Goal: Transaction & Acquisition: Purchase product/service

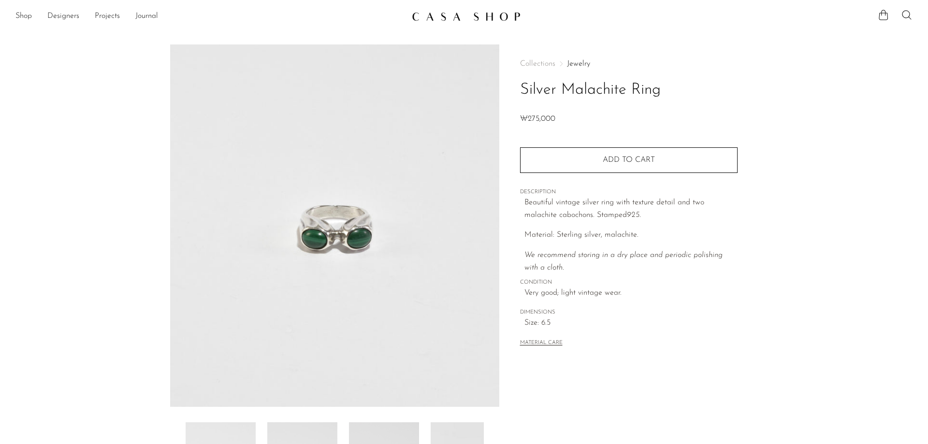
scroll to position [185, 0]
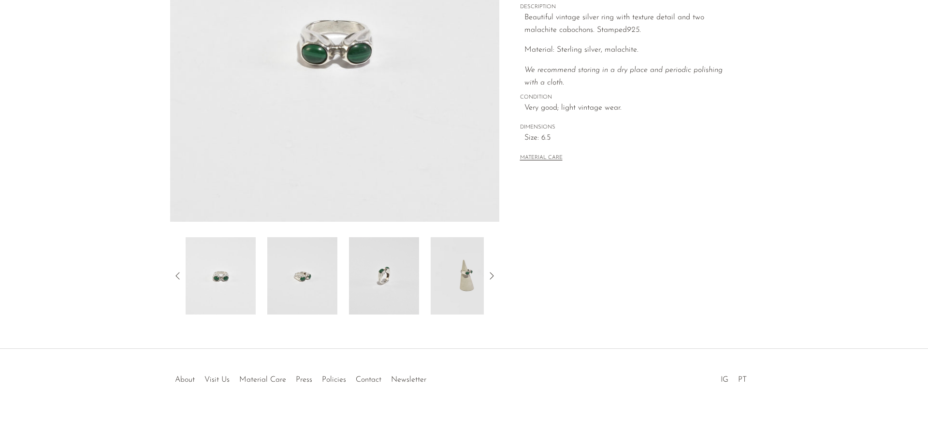
click at [271, 271] on img at bounding box center [302, 275] width 70 height 77
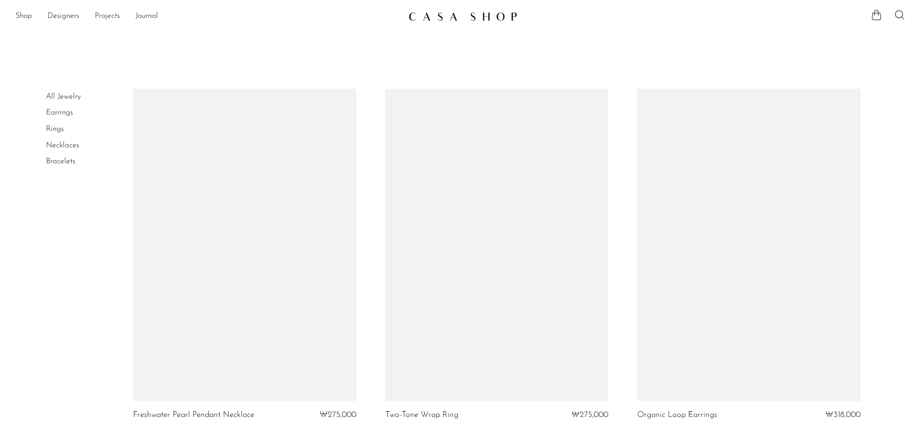
scroll to position [4107, 0]
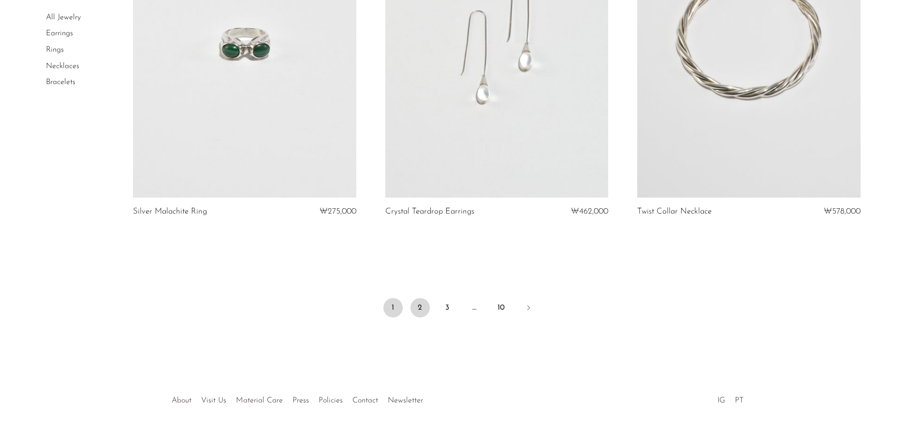
click at [423, 306] on link "2" at bounding box center [419, 307] width 19 height 19
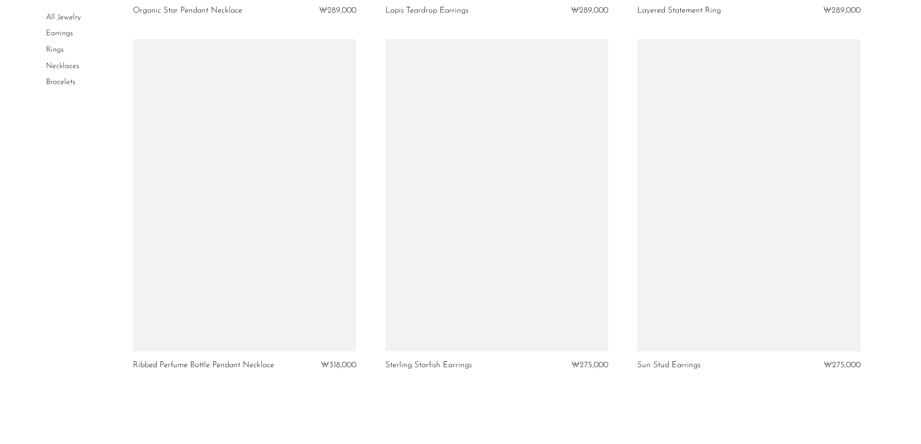
scroll to position [4137, 0]
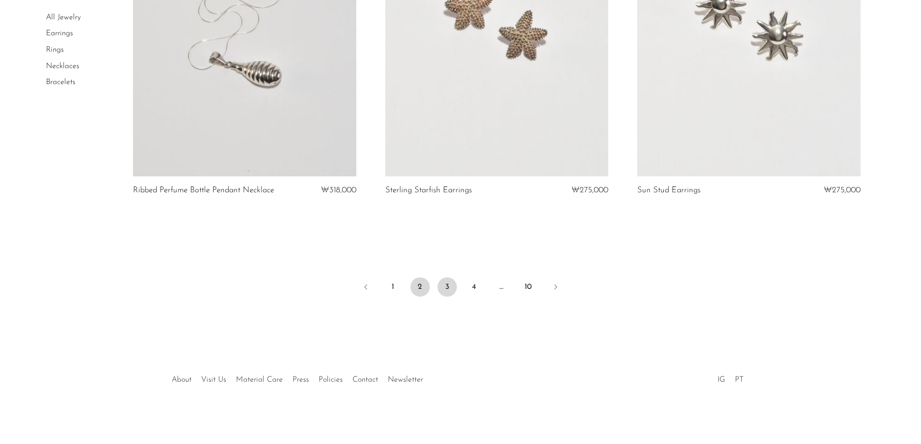
click at [444, 287] on link "3" at bounding box center [446, 286] width 19 height 19
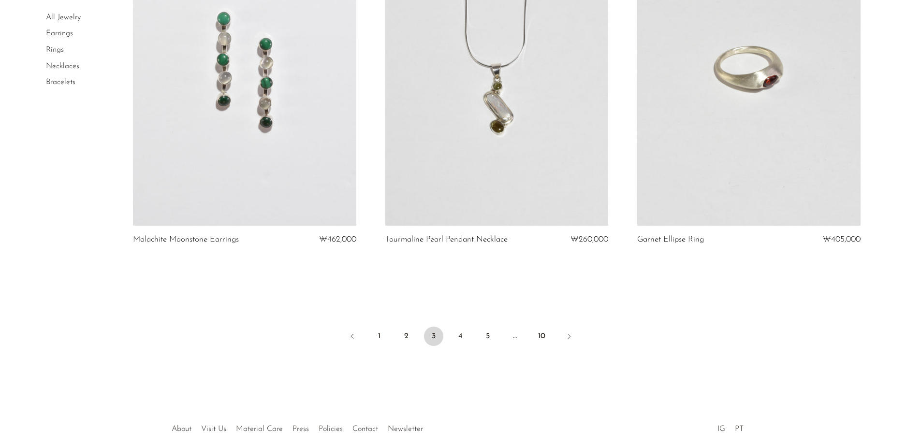
scroll to position [4137, 0]
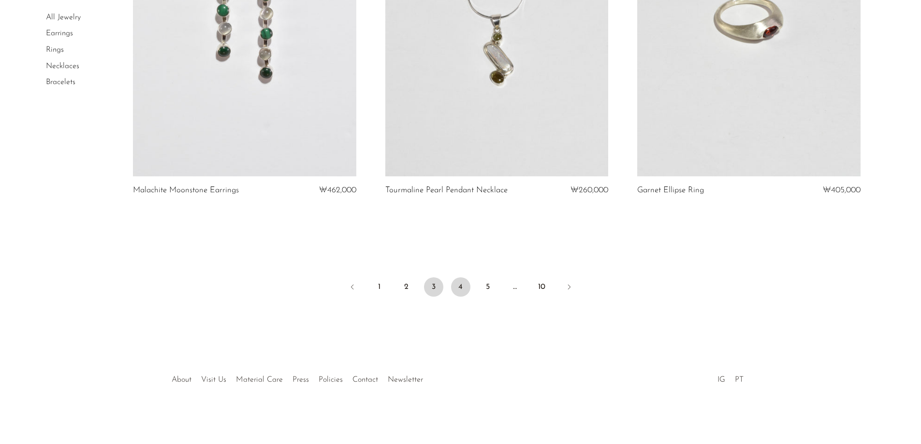
click at [461, 278] on link "4" at bounding box center [460, 286] width 19 height 19
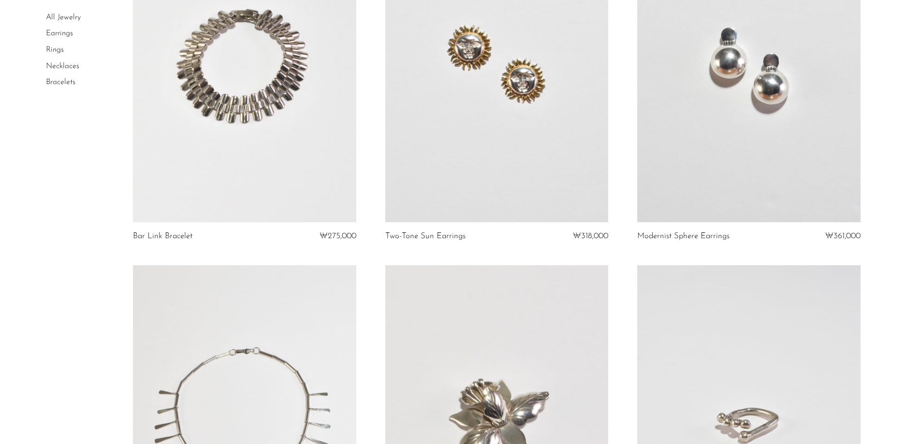
scroll to position [4059, 0]
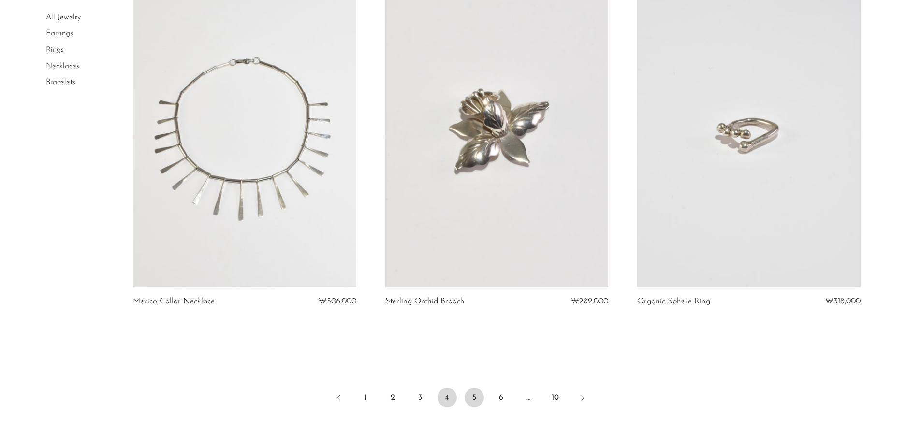
click at [474, 388] on link "5" at bounding box center [473, 397] width 19 height 19
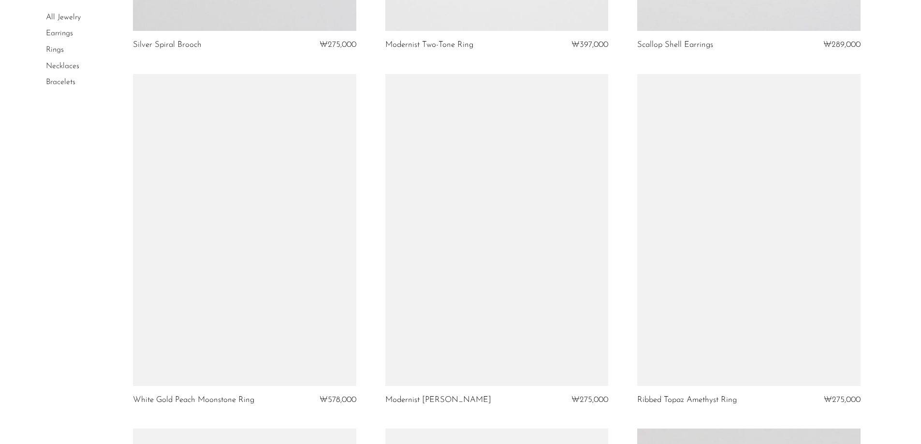
scroll to position [1015, 0]
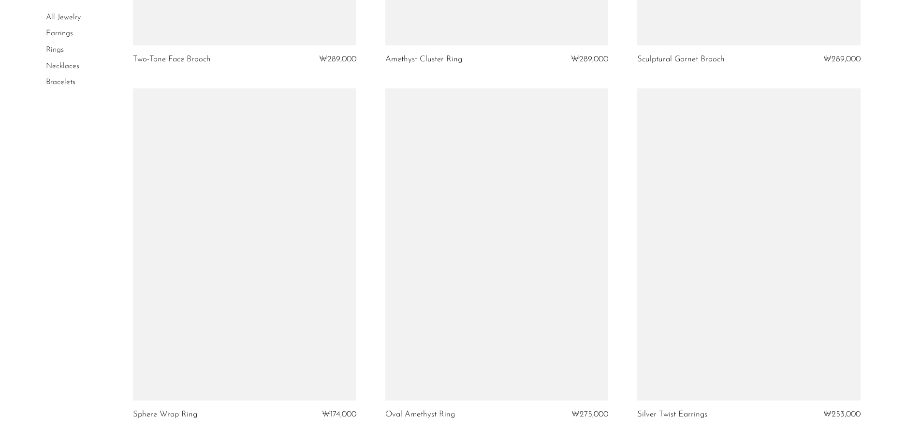
scroll to position [4059, 0]
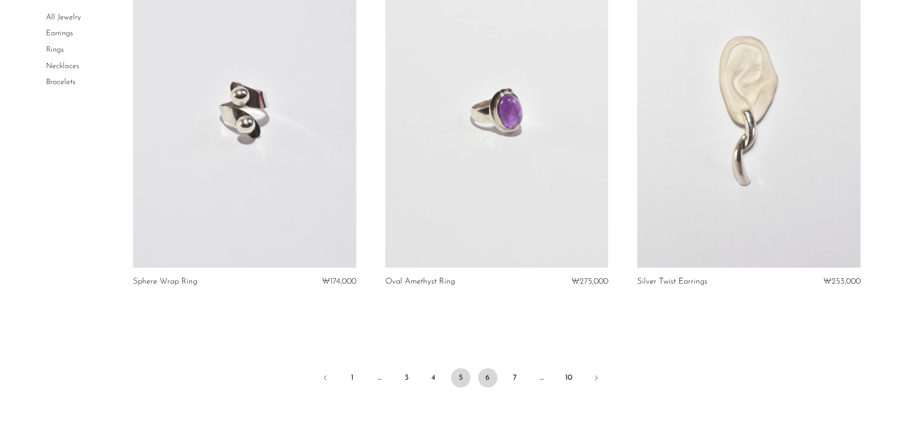
click at [483, 377] on link "6" at bounding box center [487, 377] width 19 height 19
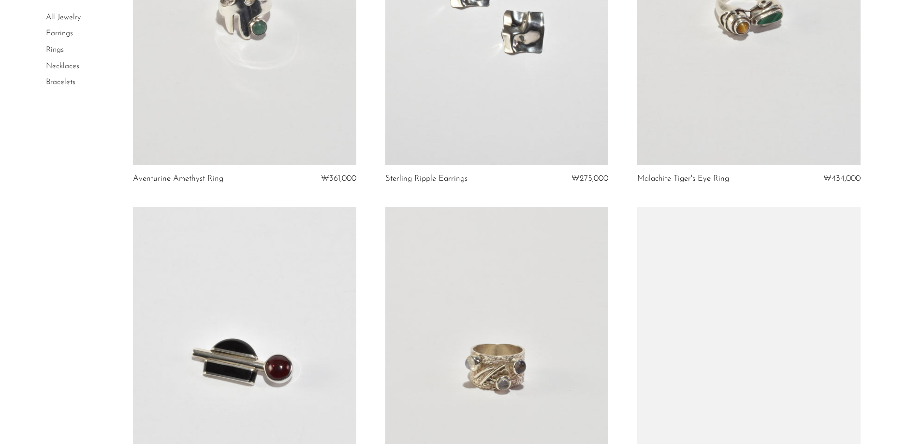
scroll to position [2513, 0]
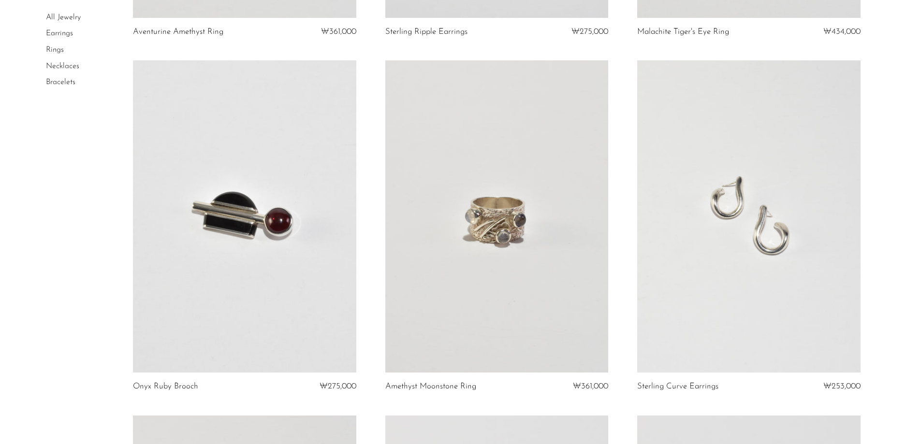
click at [730, 189] on link at bounding box center [748, 216] width 223 height 312
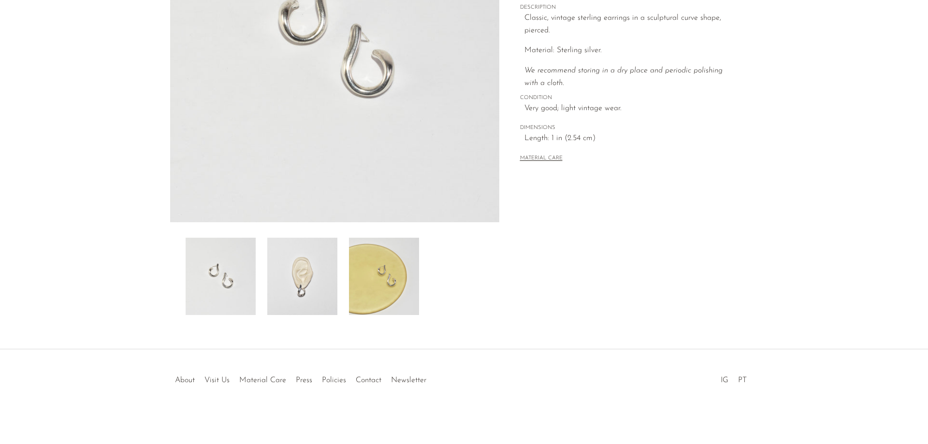
scroll to position [185, 0]
click at [325, 309] on img at bounding box center [302, 275] width 70 height 77
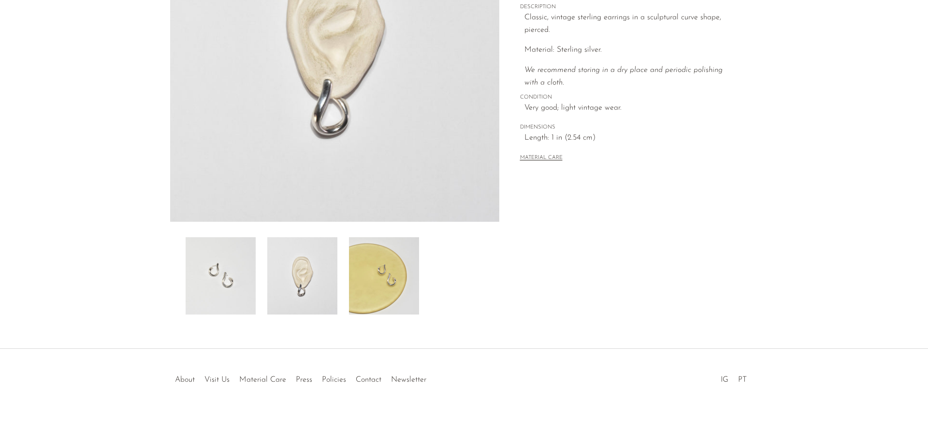
click at [380, 284] on img at bounding box center [384, 275] width 70 height 77
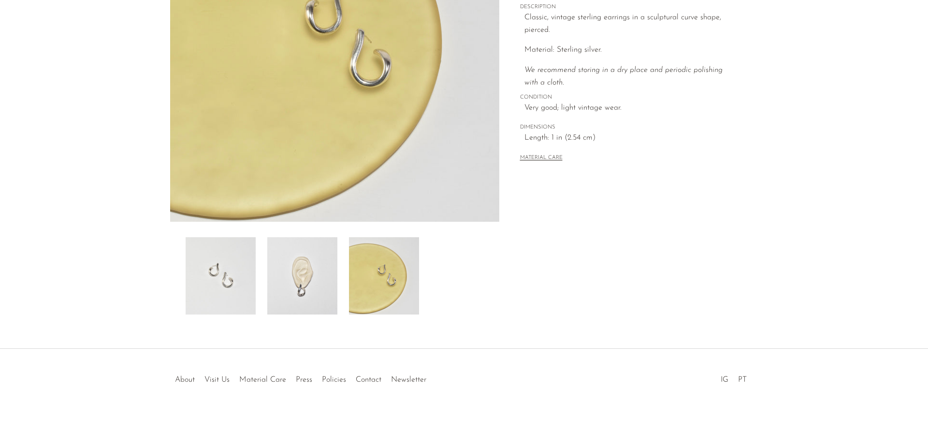
click at [324, 292] on img at bounding box center [302, 275] width 70 height 77
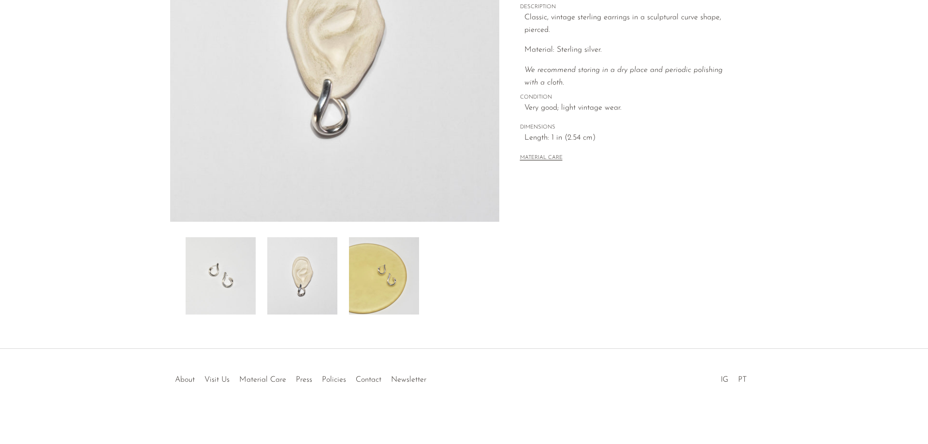
click at [216, 280] on img at bounding box center [221, 275] width 70 height 77
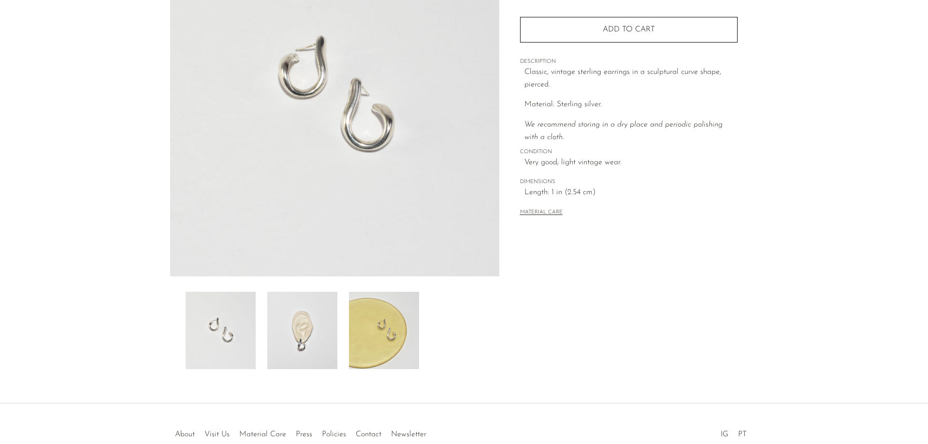
scroll to position [88, 0]
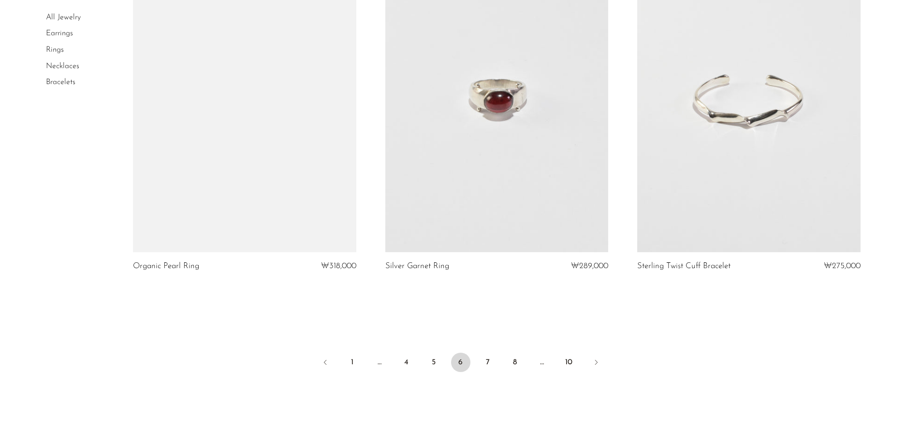
scroll to position [4059, 0]
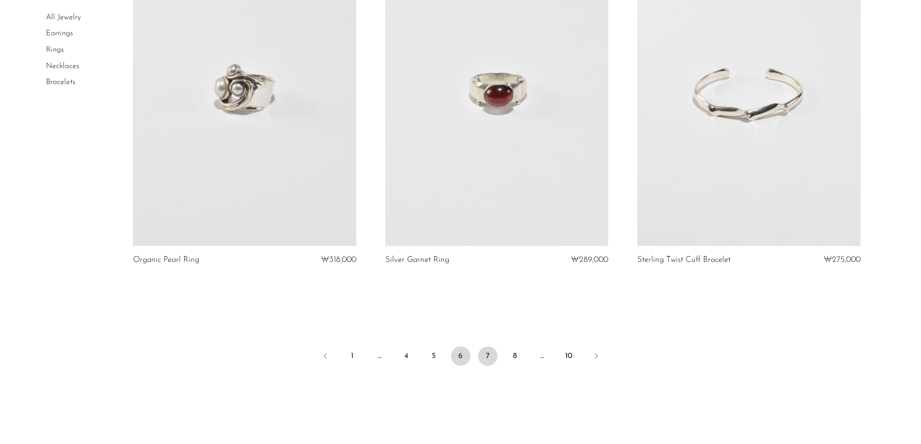
click at [486, 354] on link "7" at bounding box center [487, 355] width 19 height 19
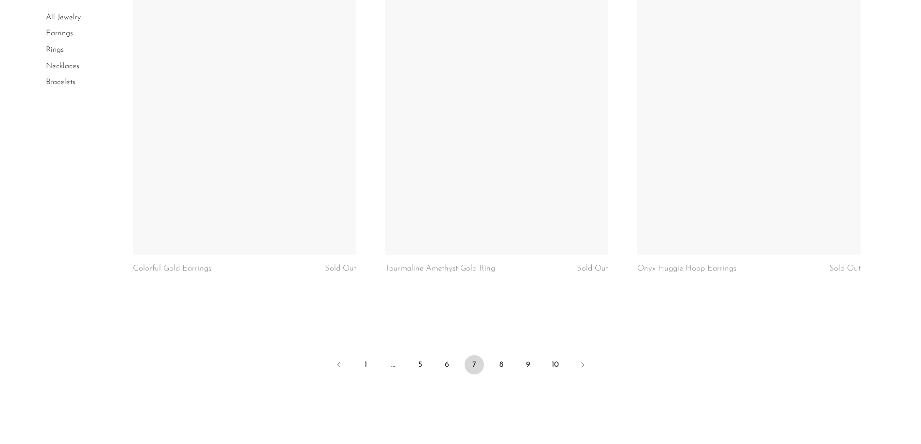
scroll to position [4194, 0]
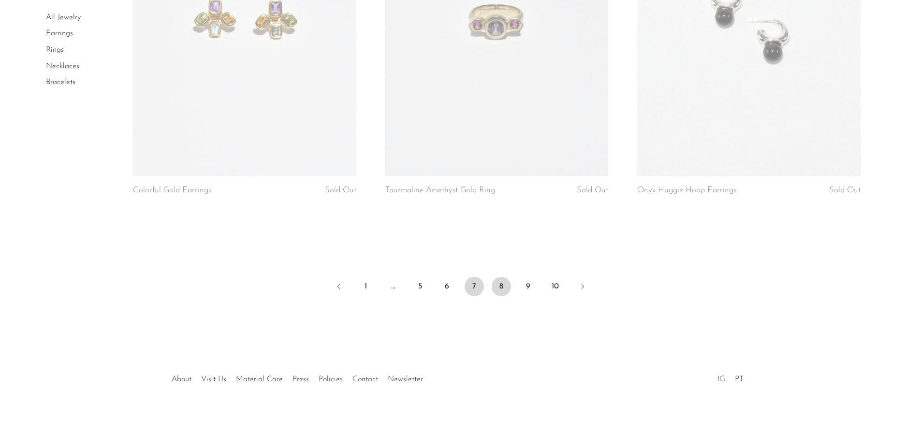
click at [496, 288] on link "8" at bounding box center [500, 286] width 19 height 19
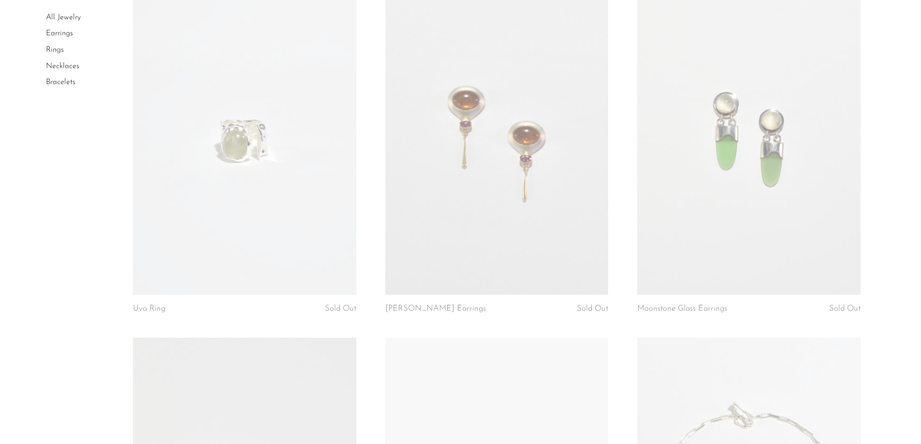
scroll to position [580, 0]
